Goal: Communication & Community: Answer question/provide support

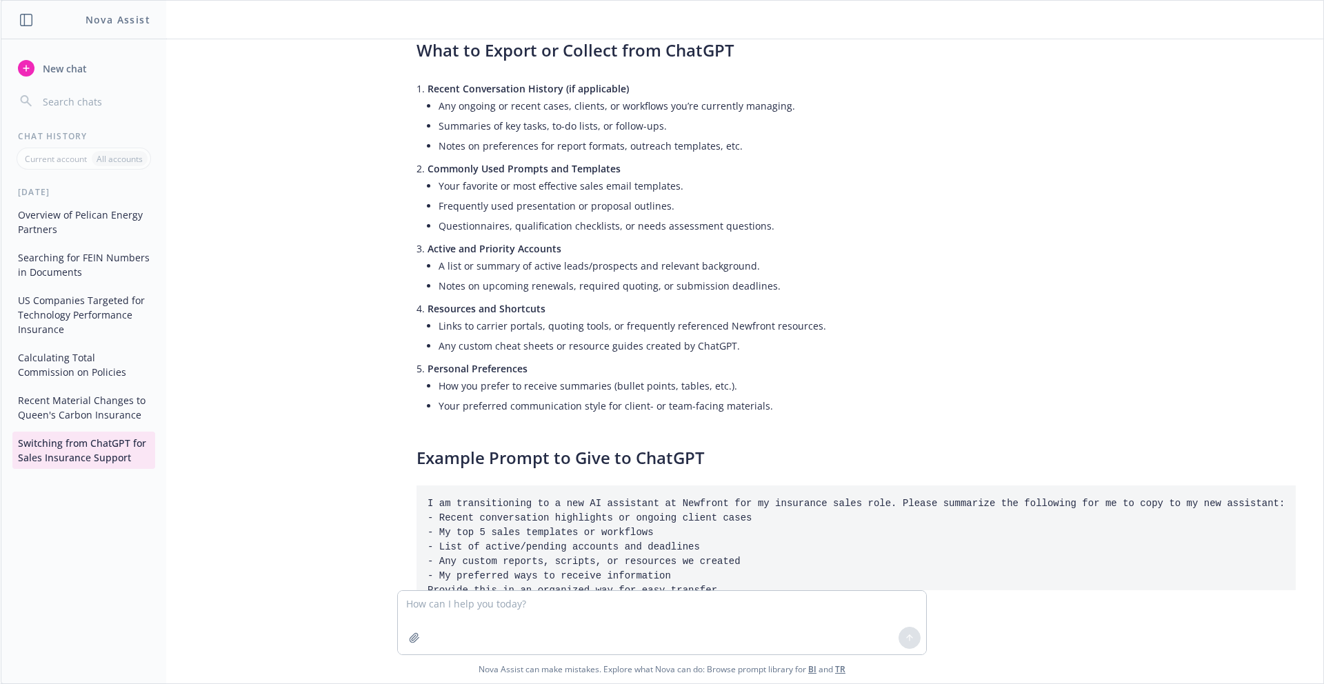
scroll to position [132, 0]
click at [102, 216] on button "Overview of Pelican Energy Partners" at bounding box center [83, 221] width 143 height 37
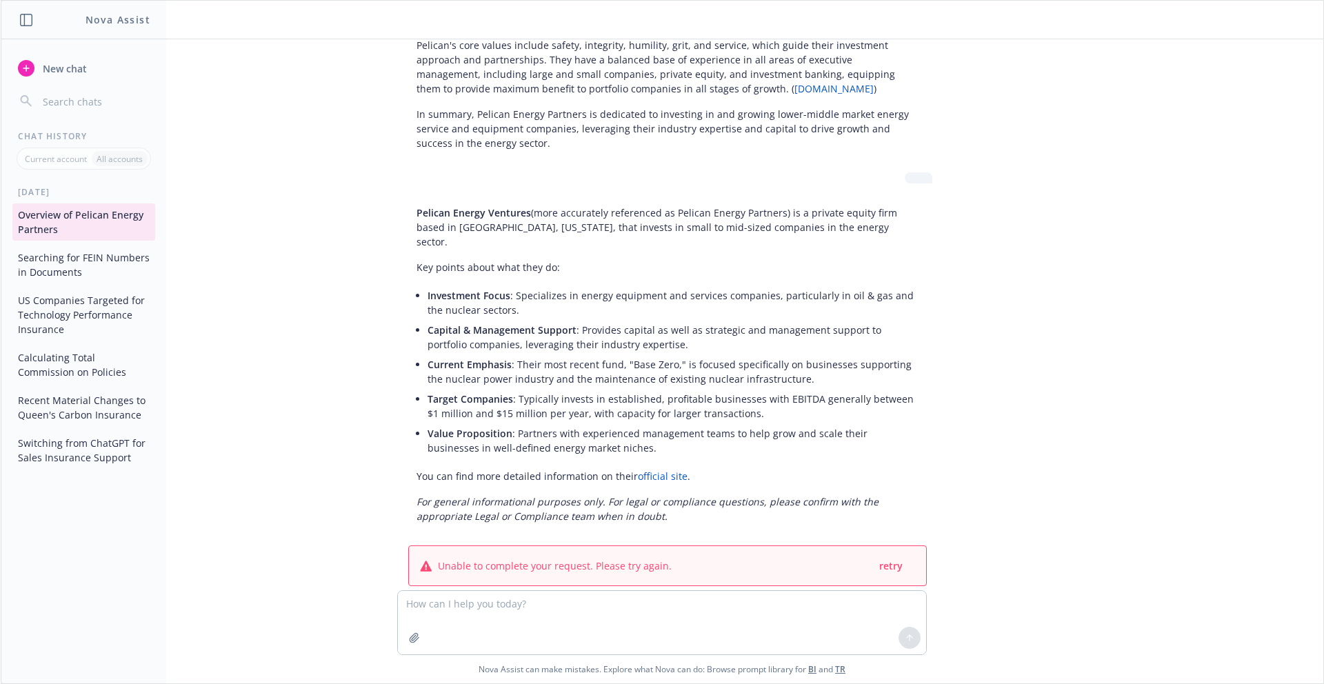
scroll to position [0, 0]
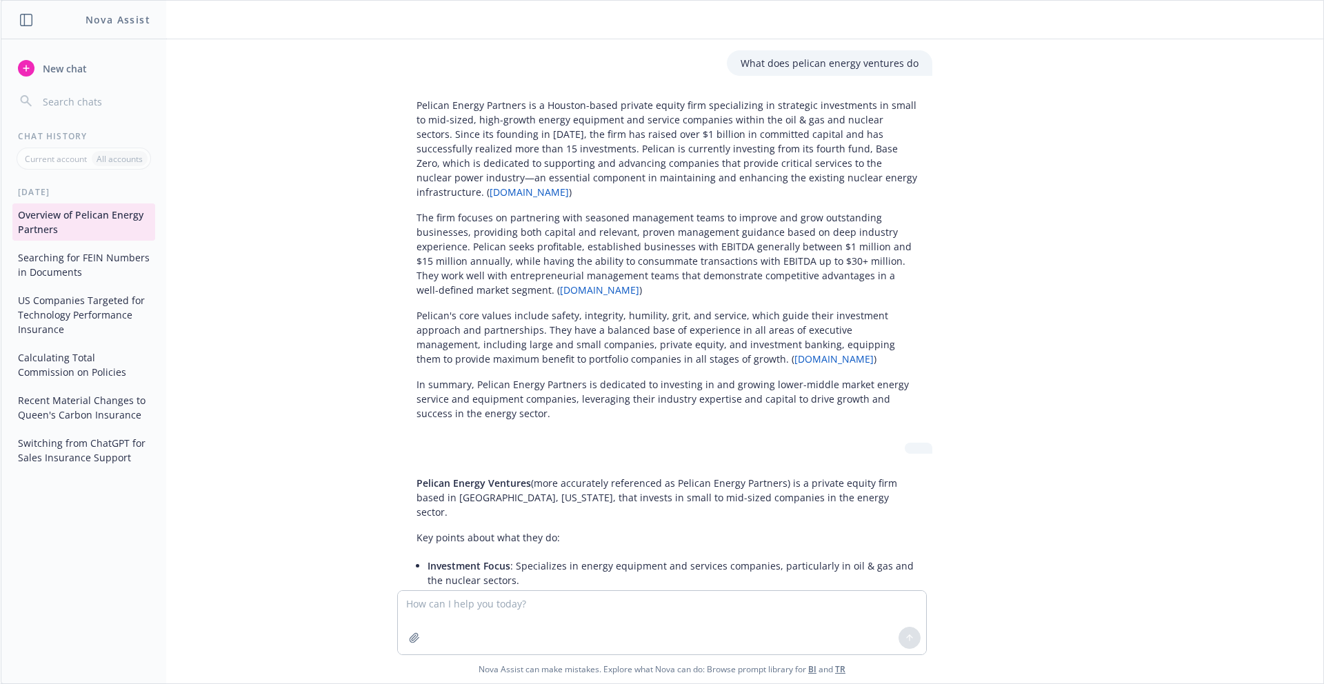
click at [538, 139] on p "Pelican Energy Partners is a Houston-based private equity firm specializing in …" at bounding box center [667, 148] width 502 height 101
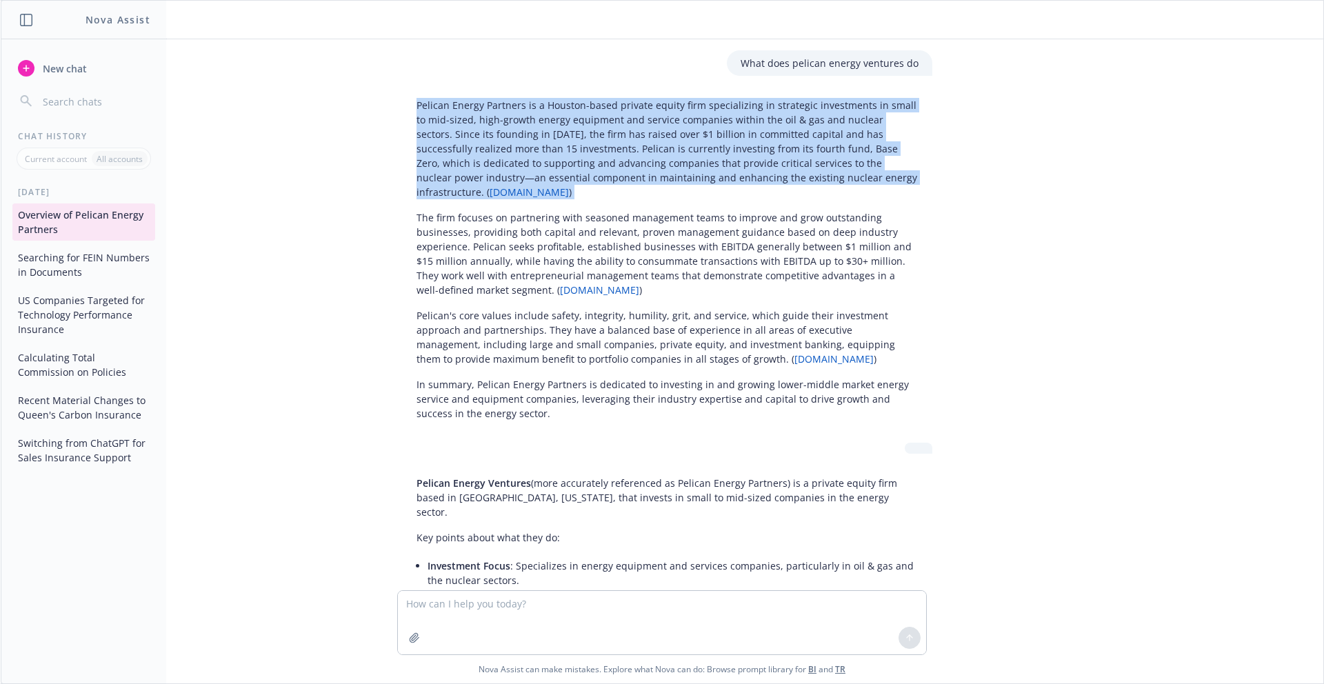
click at [538, 139] on p "Pelican Energy Partners is a Houston-based private equity firm specializing in …" at bounding box center [667, 148] width 502 height 101
click at [519, 144] on p "Pelican Energy Partners is a Houston-based private equity firm specializing in …" at bounding box center [667, 148] width 502 height 101
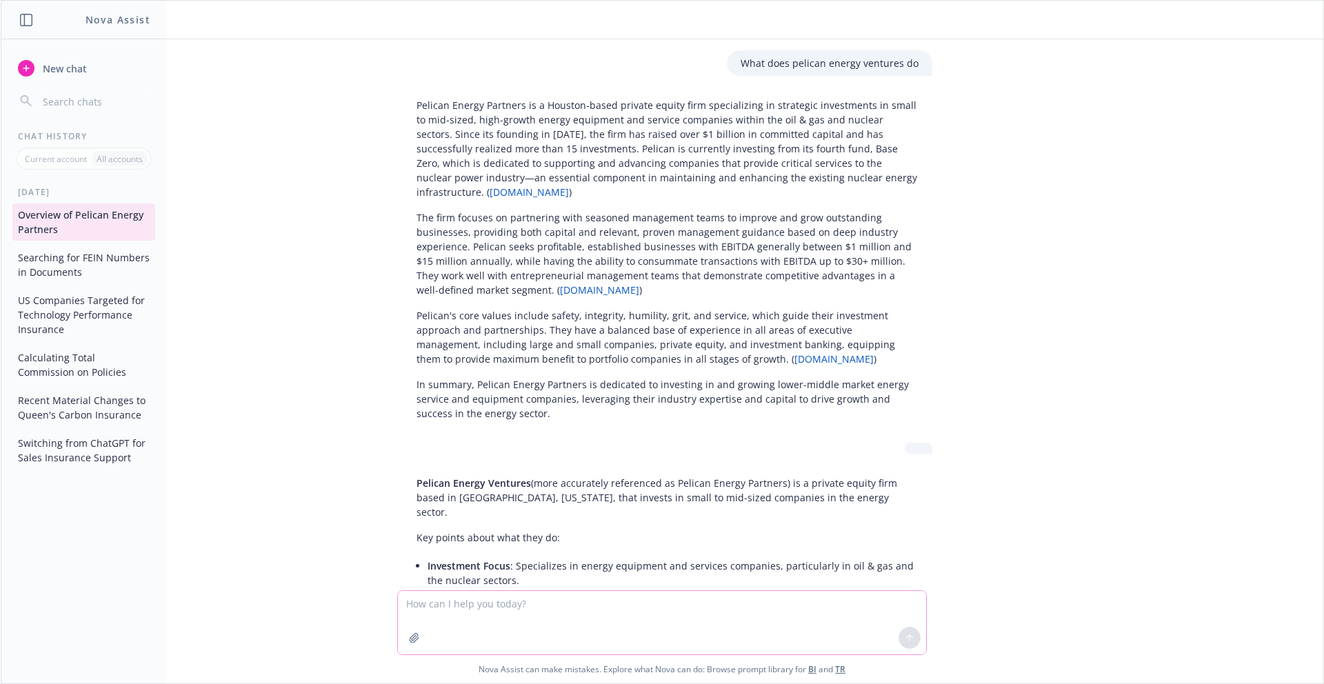
click at [643, 611] on textarea at bounding box center [662, 622] width 528 height 63
paste textarea "Lore ip dolors am cons adip eli sedd. Eiu temp in ut lab et dolor magn al enima…"
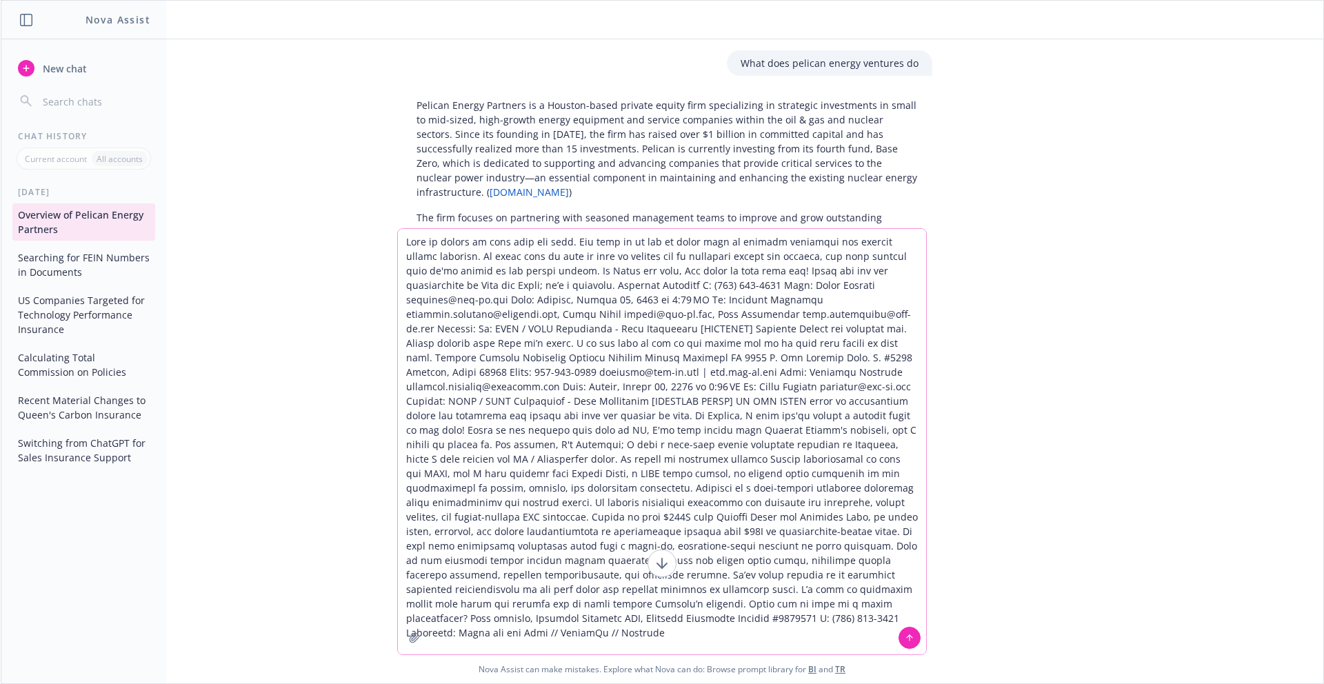
type textarea "Lore ip dolors am cons adip eli sedd. Eiu temp in ut lab et dolor magn al enima…"
click at [900, 643] on button at bounding box center [909, 638] width 22 height 22
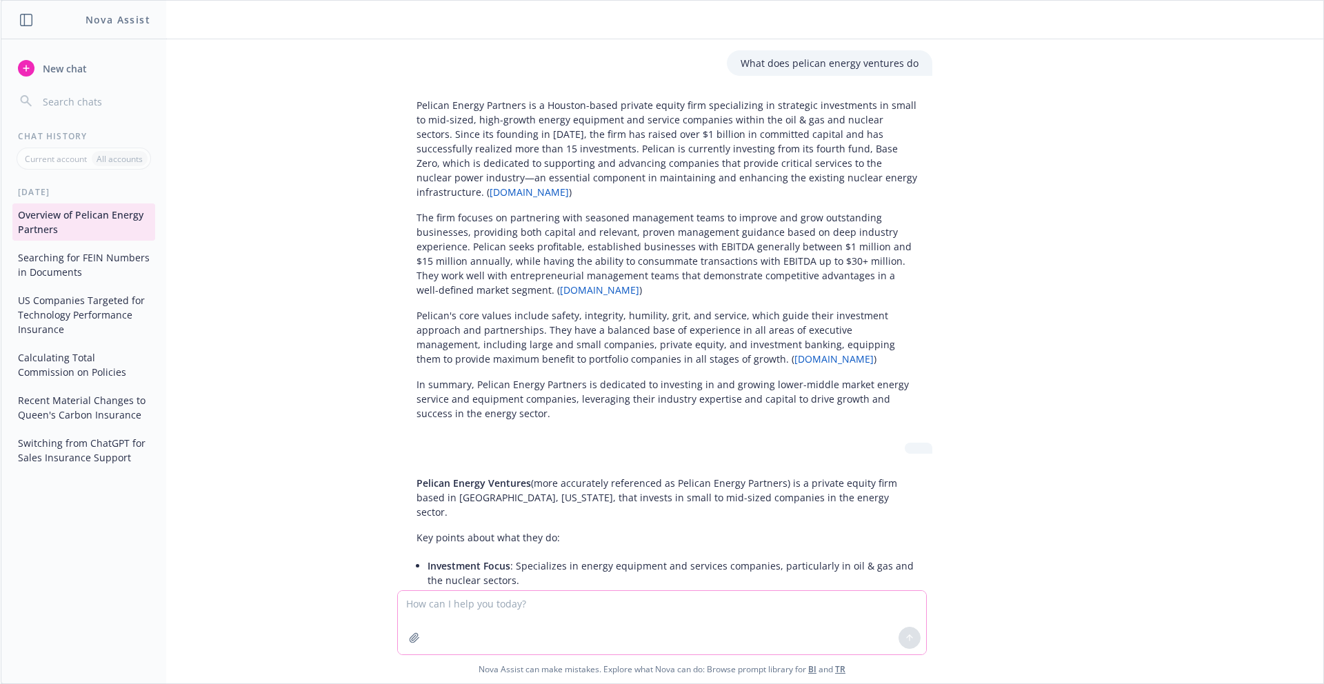
click at [490, 596] on textarea at bounding box center [662, 622] width 528 height 63
paste textarea "bailiwick"
type textarea "bailiwick meaning"
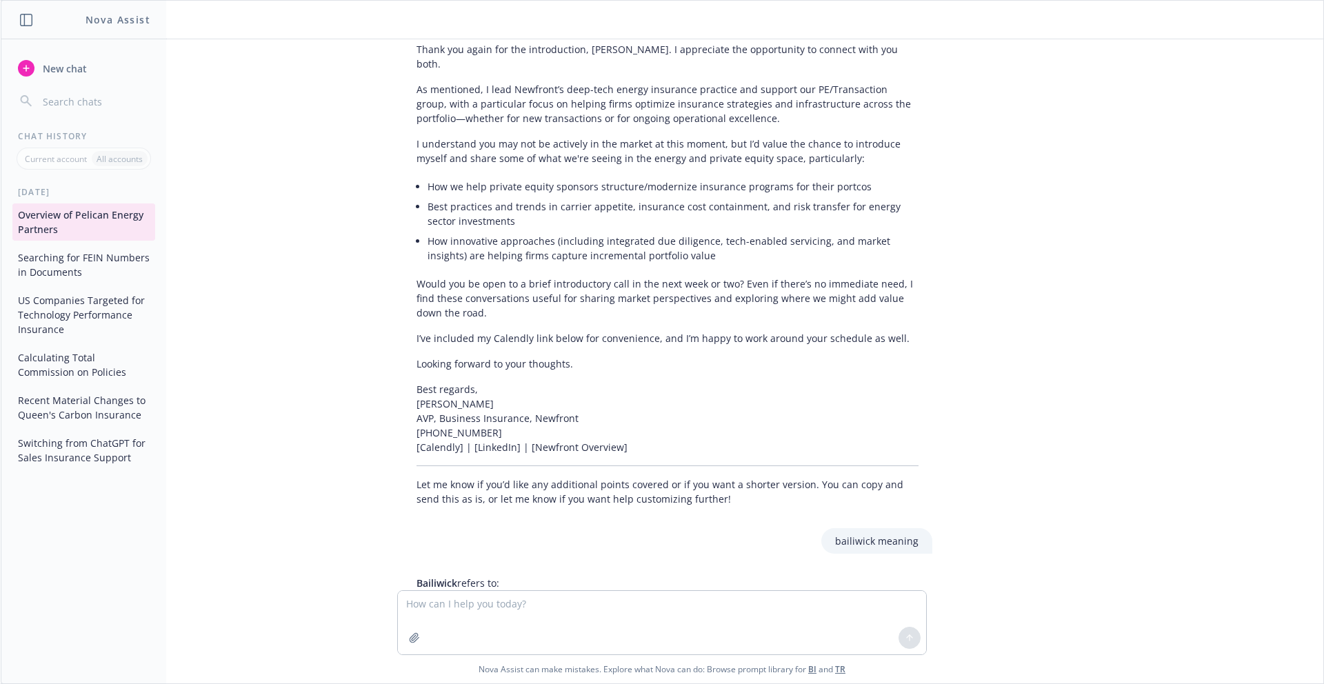
scroll to position [1530, 0]
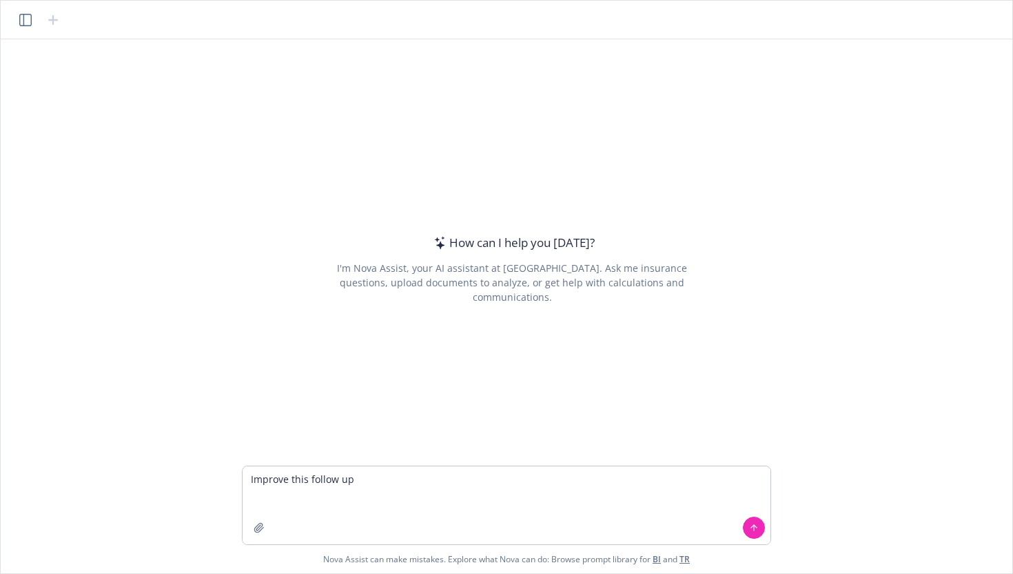
type textarea "Improve this follow up Hi Ilija, Absolutely. This is already processing in the …"
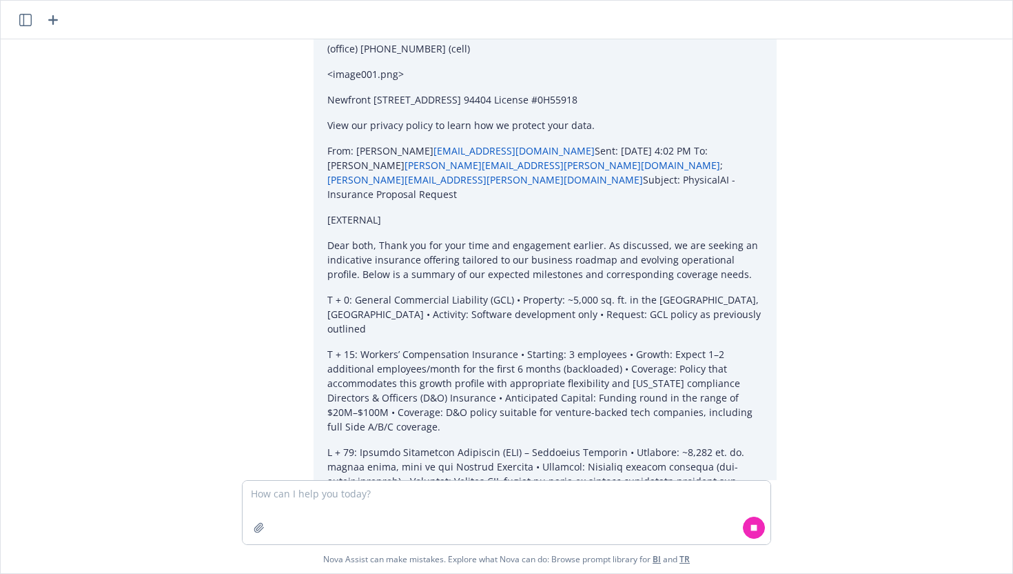
scroll to position [6969, 0]
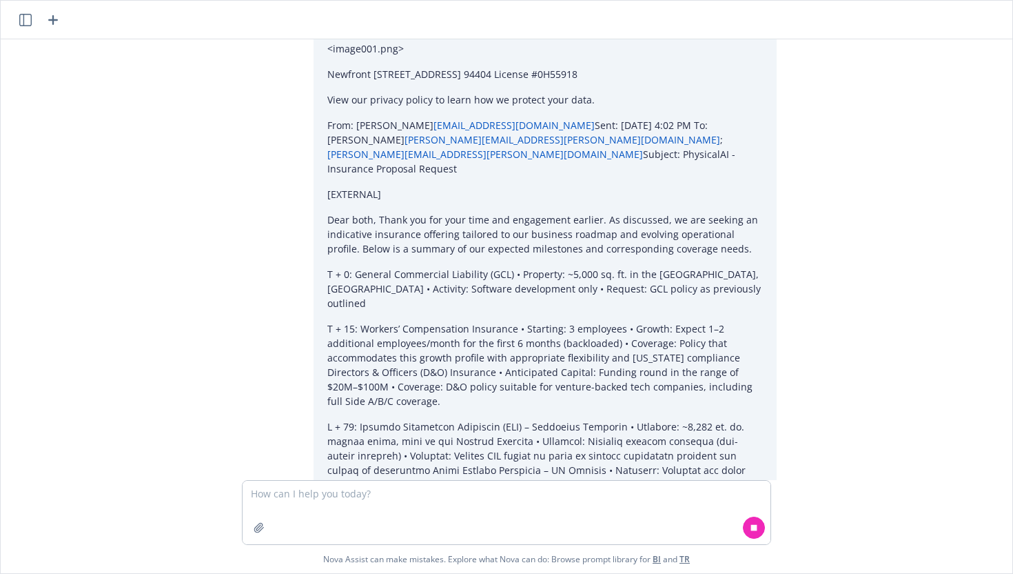
drag, startPoint x: 263, startPoint y: 407, endPoint x: 443, endPoint y: 434, distance: 182.6
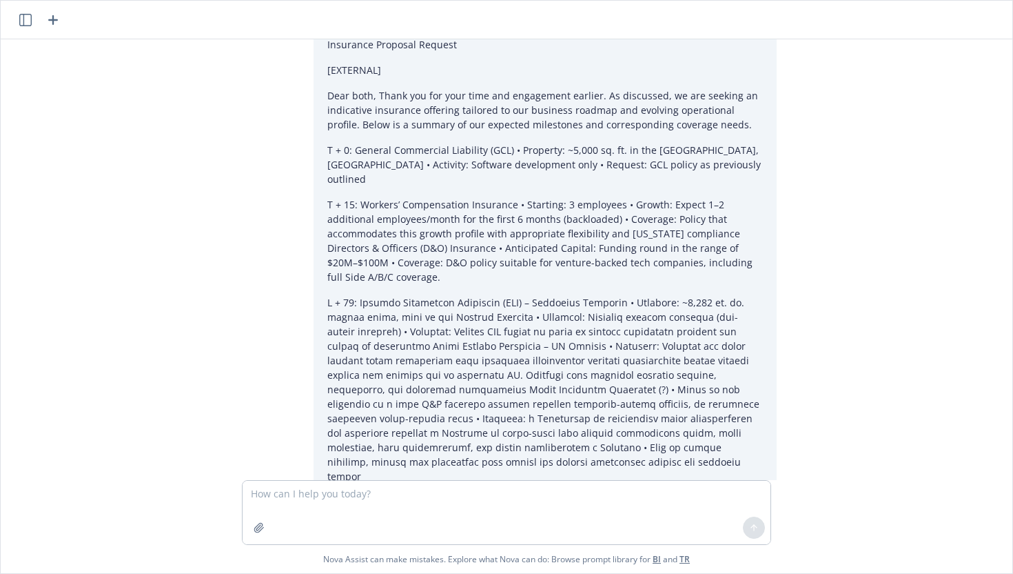
scroll to position [7181, 0]
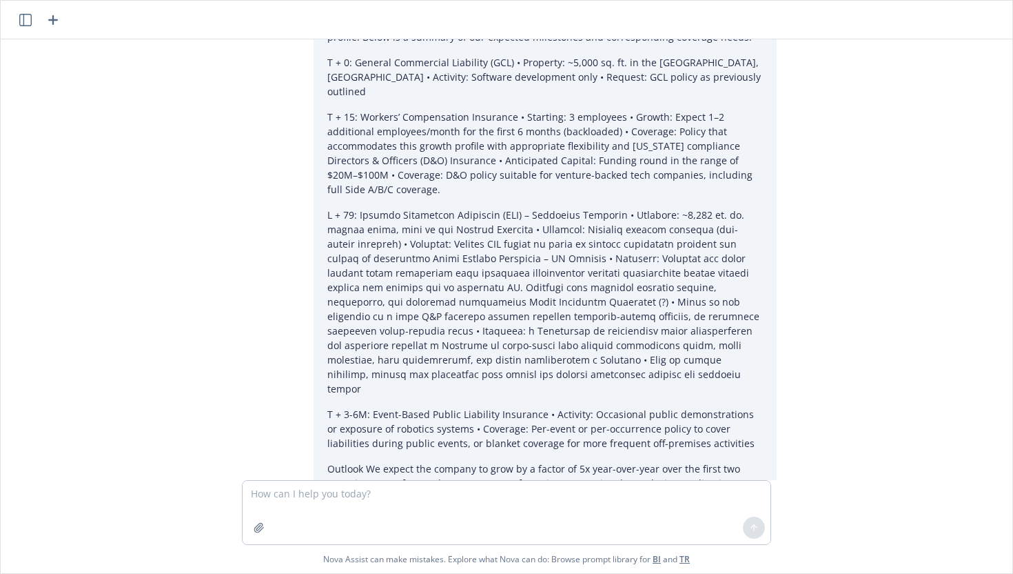
drag, startPoint x: 299, startPoint y: 328, endPoint x: 258, endPoint y: 199, distance: 136.1
copy div "Hi Ilija, Absolutely—thanks for your note. Your submission is actively being re…"
